Goal: Information Seeking & Learning: Learn about a topic

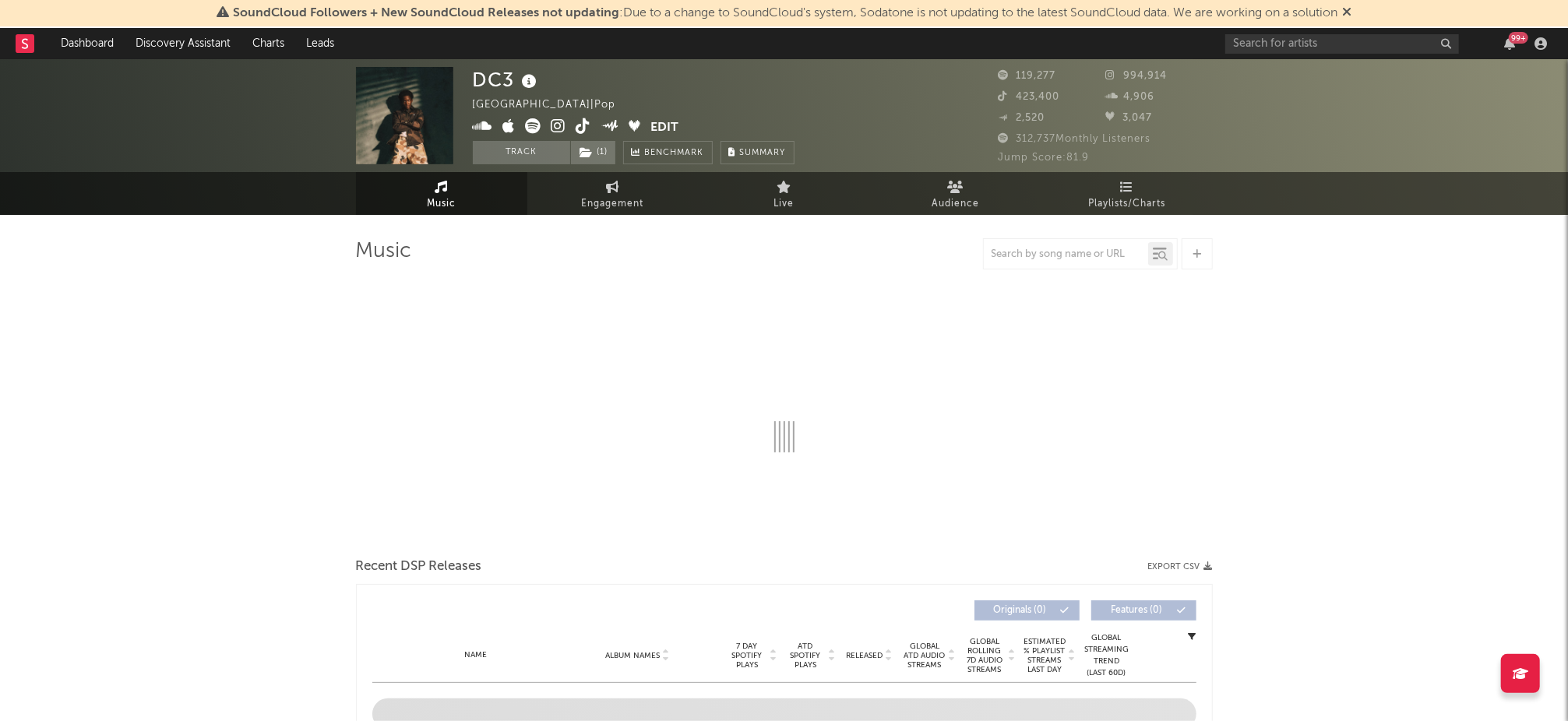
select select "6m"
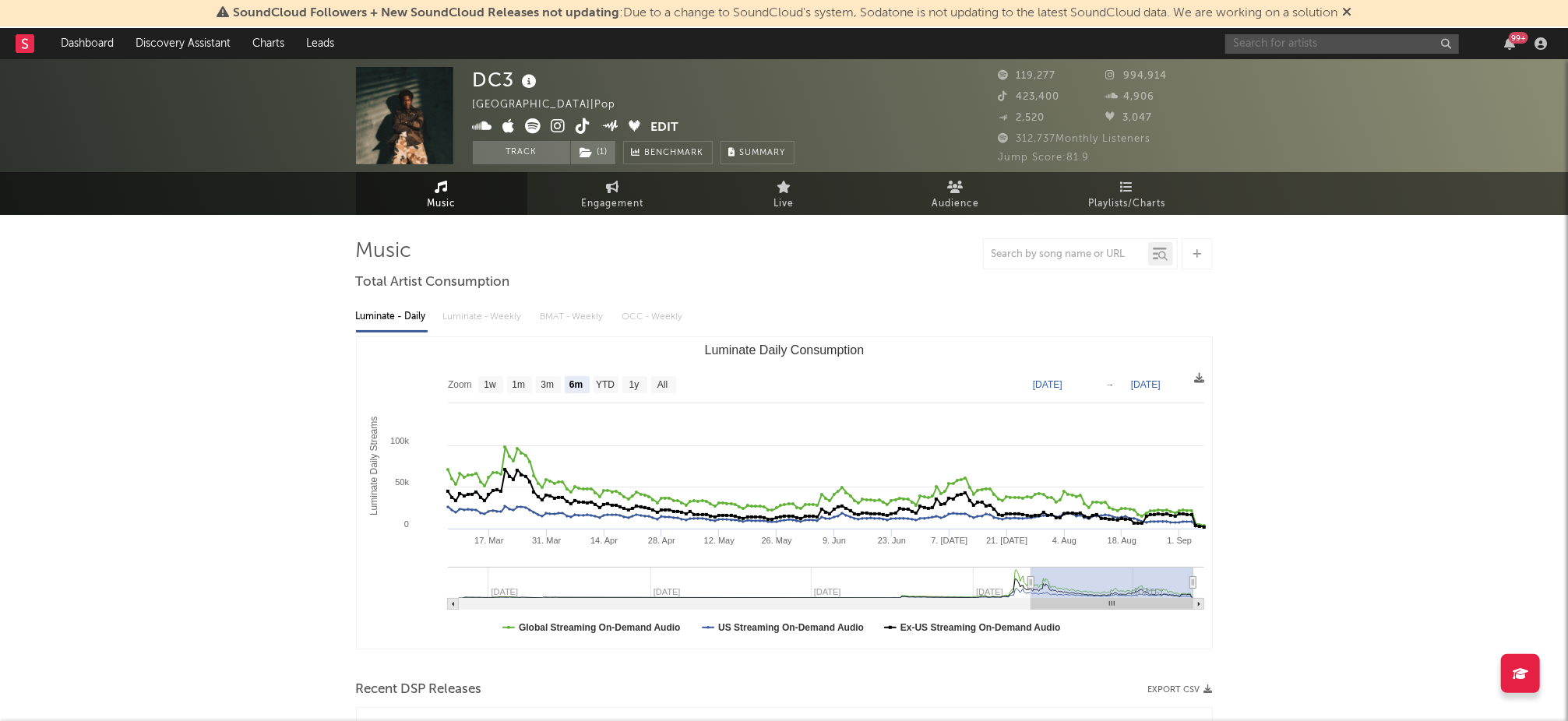
click at [1322, 48] on input "text" at bounding box center [1342, 43] width 234 height 19
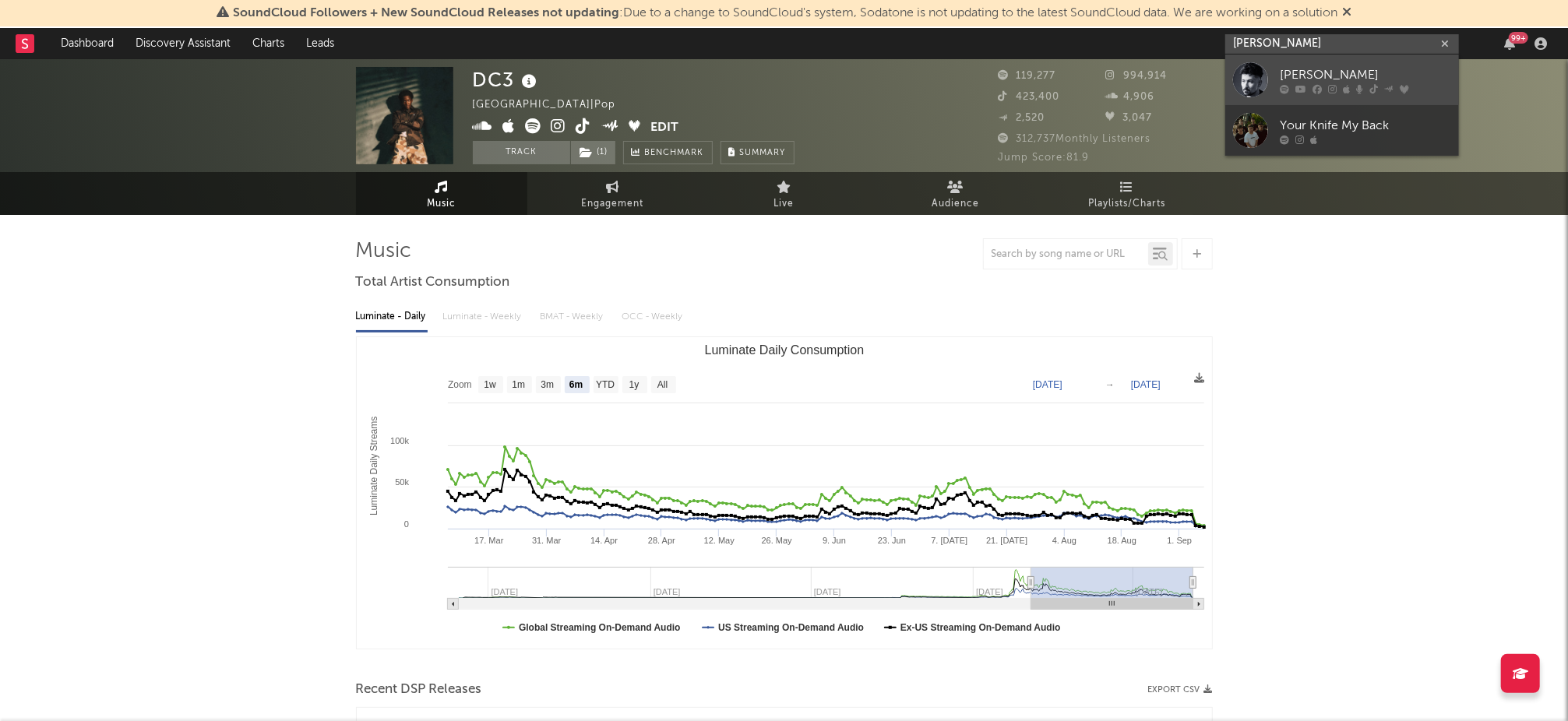
type input "[PERSON_NAME]"
click at [1331, 79] on div "[PERSON_NAME]" at bounding box center [1366, 74] width 171 height 18
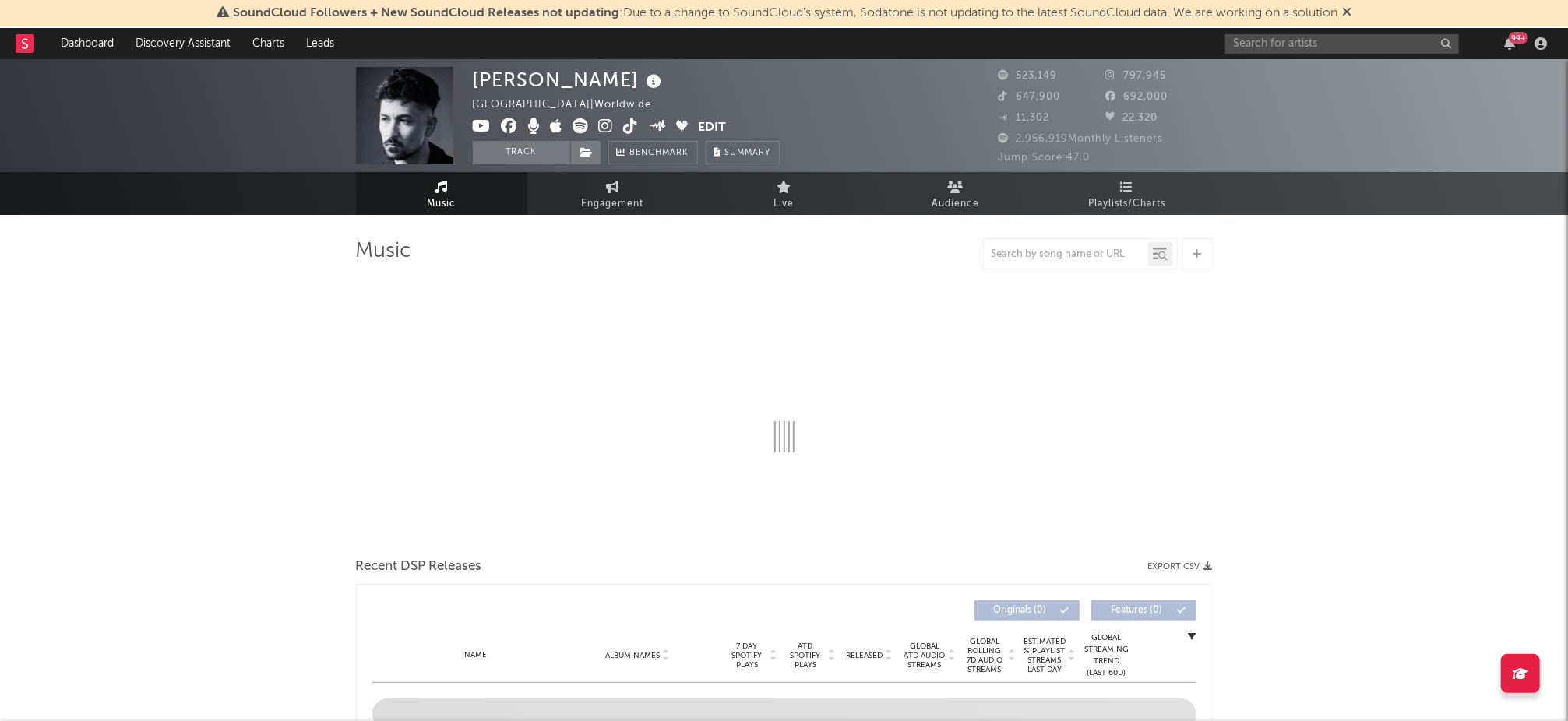
select select "6m"
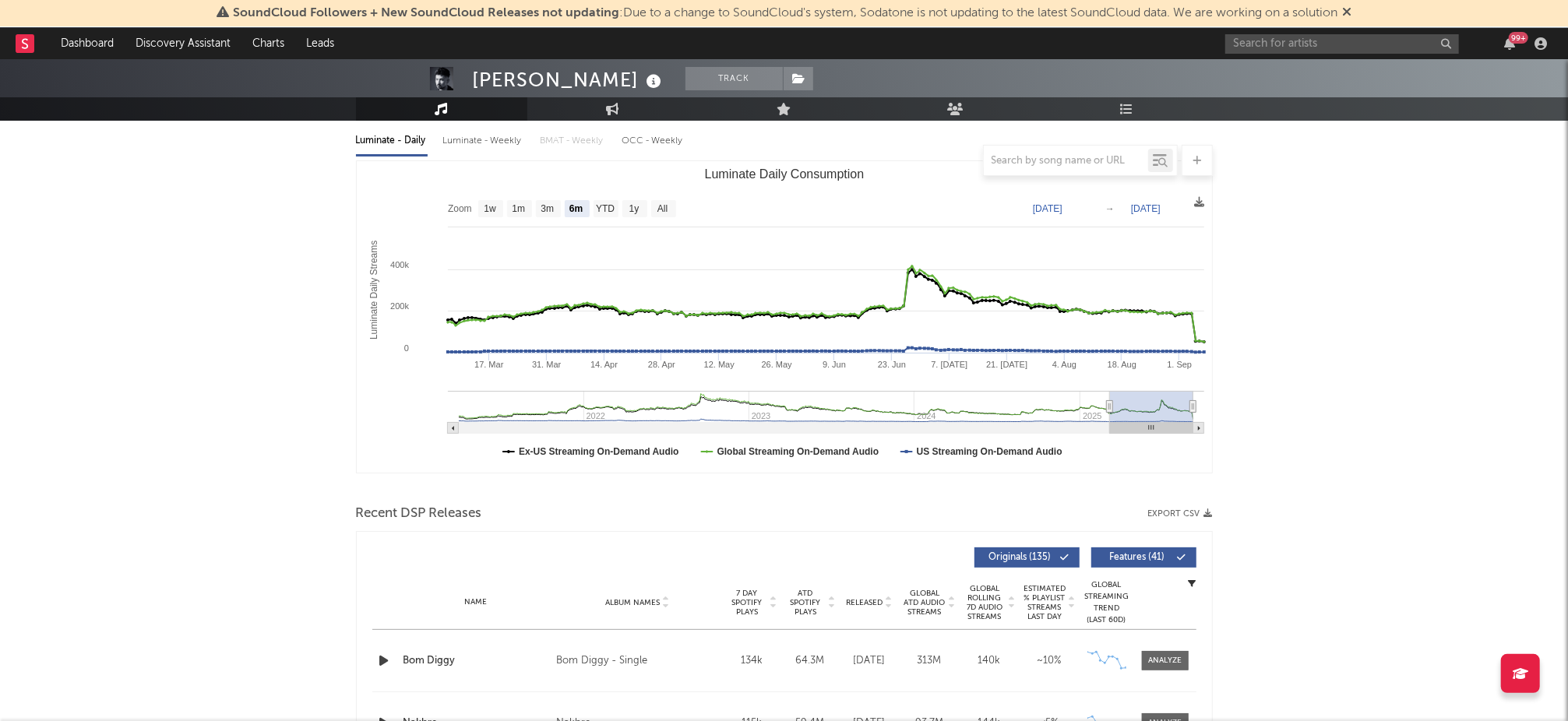
scroll to position [86, 0]
